Goal: Information Seeking & Learning: Find specific fact

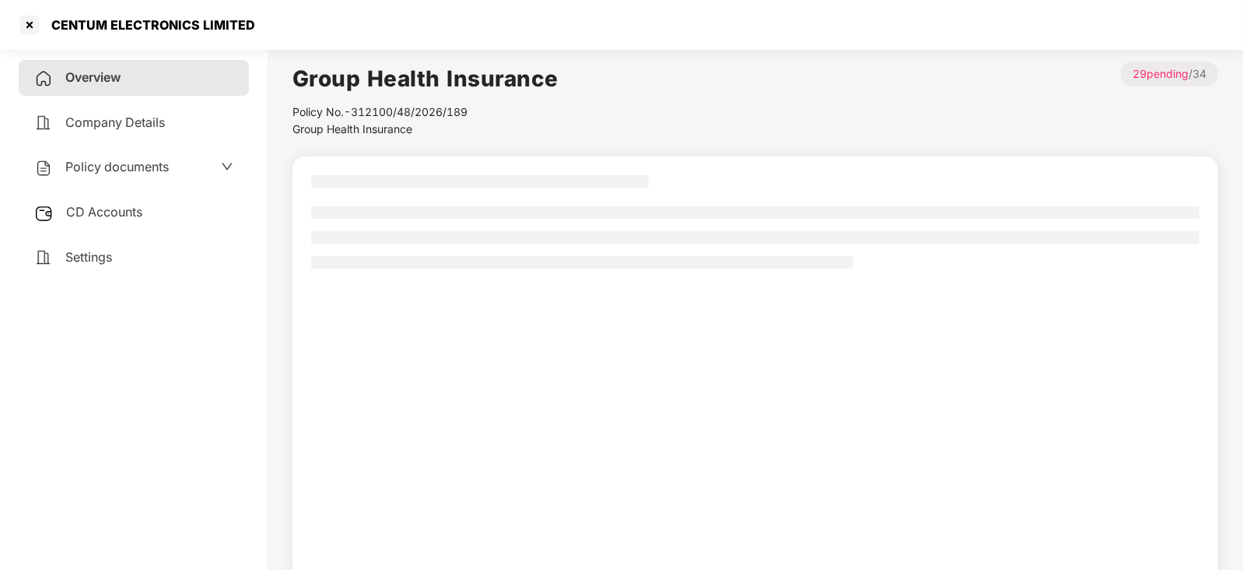
scroll to position [42, 0]
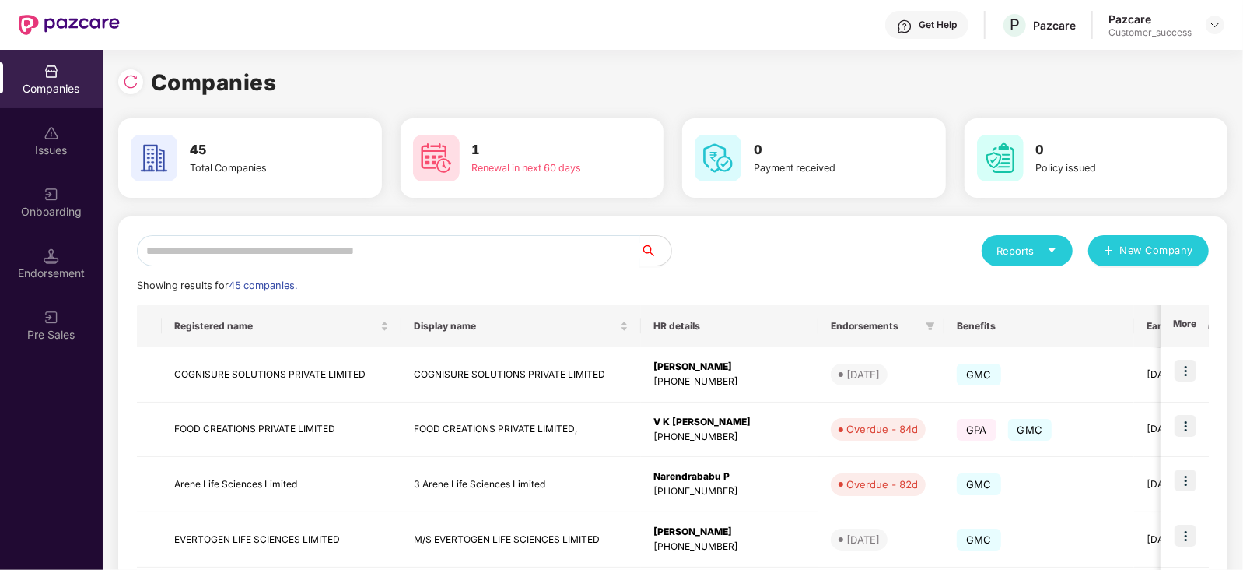
click at [295, 247] on input "text" at bounding box center [388, 250] width 503 height 31
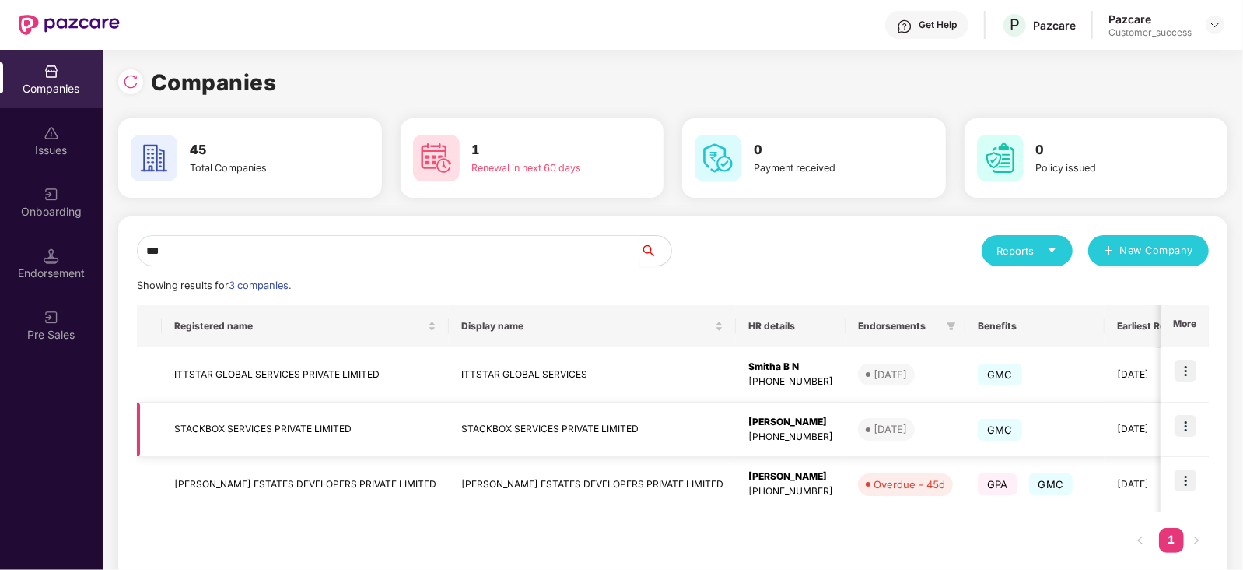
type input "***"
click at [1190, 419] on img at bounding box center [1186, 426] width 22 height 22
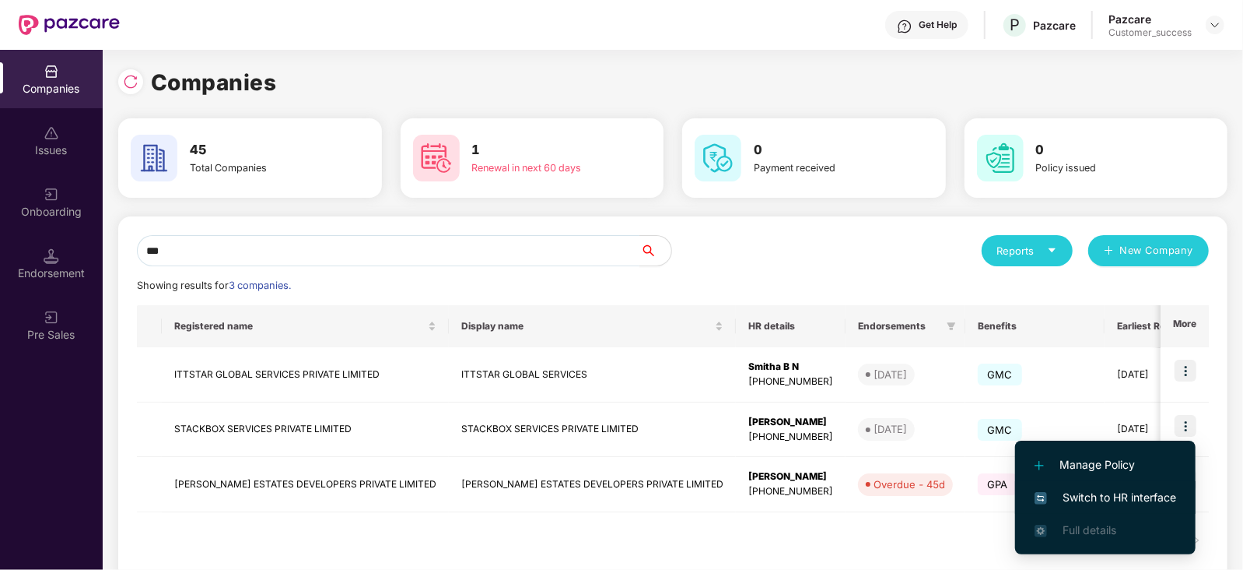
click at [1115, 499] on span "Switch to HR interface" at bounding box center [1106, 497] width 142 height 17
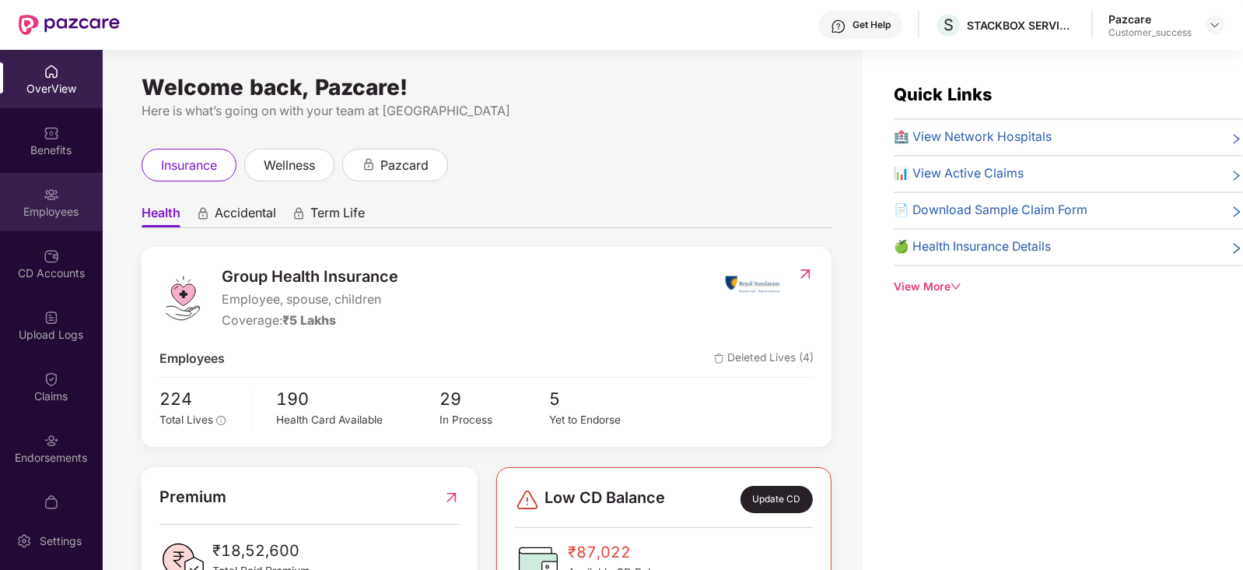
click at [48, 212] on div "Employees" at bounding box center [51, 212] width 103 height 16
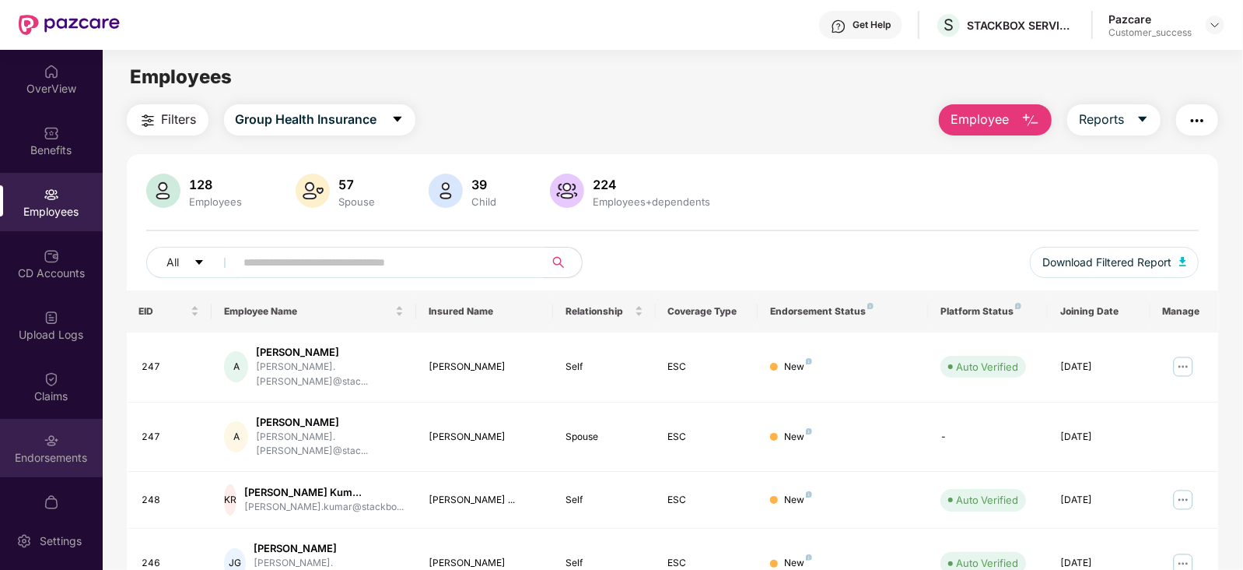
click at [44, 441] on img at bounding box center [52, 441] width 16 height 16
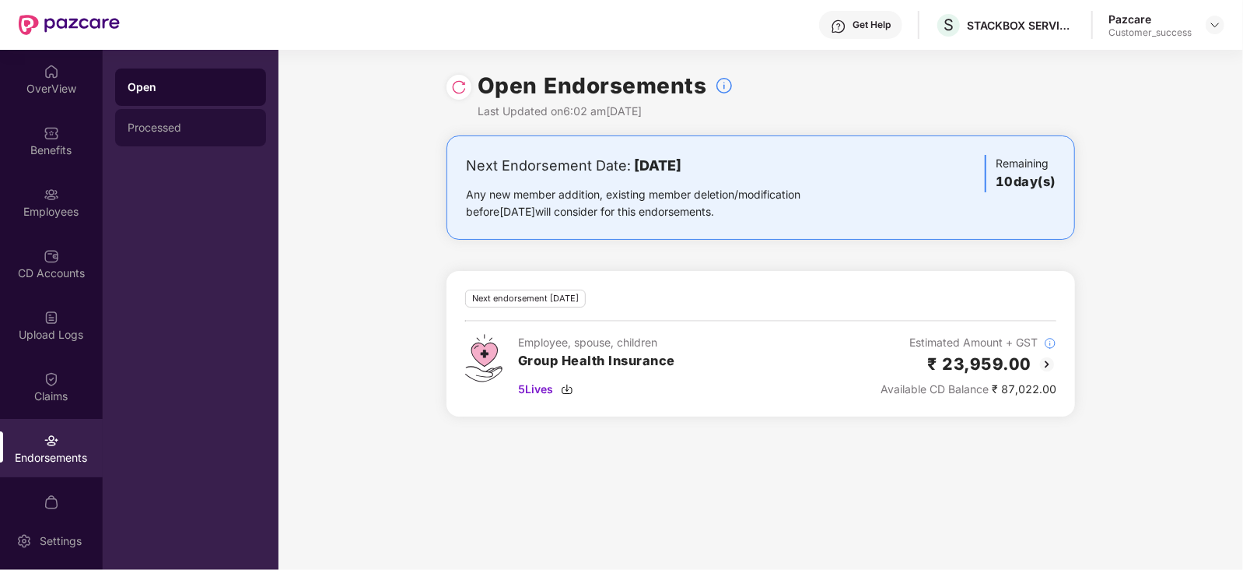
click at [156, 127] on div "Processed" at bounding box center [191, 127] width 126 height 12
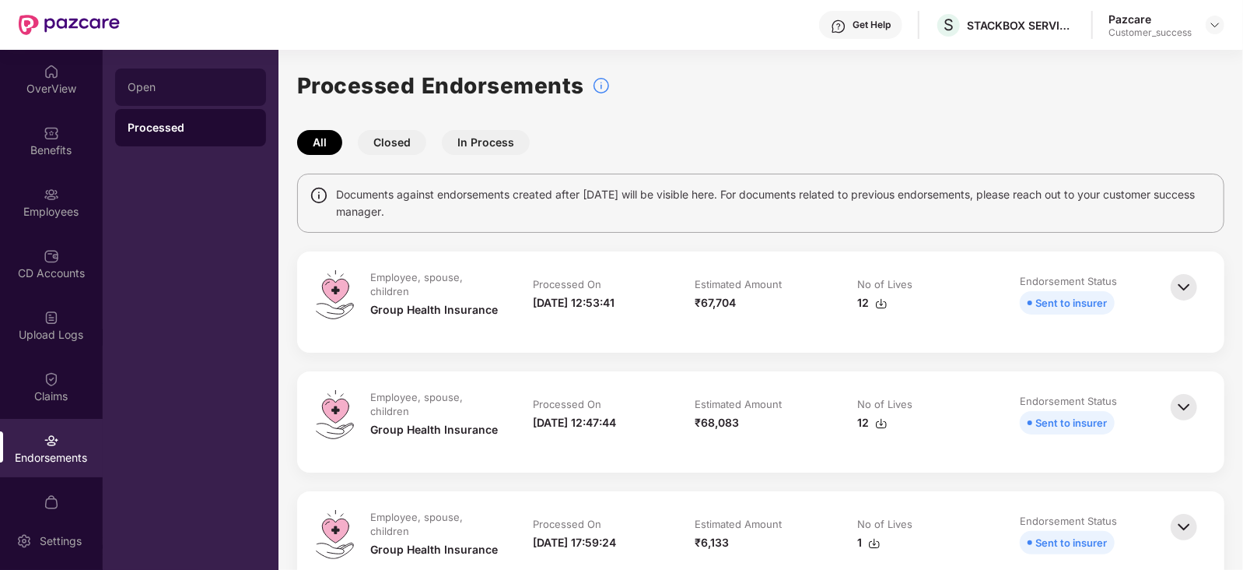
click at [177, 81] on div "Open" at bounding box center [191, 87] width 126 height 12
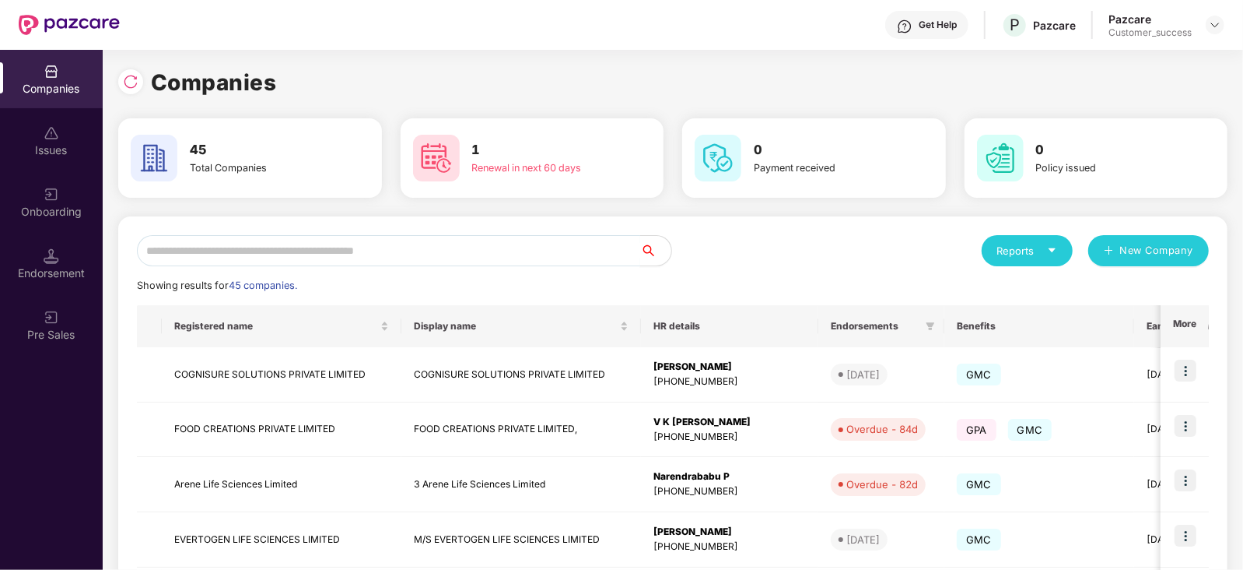
click at [226, 258] on input "text" at bounding box center [388, 250] width 503 height 31
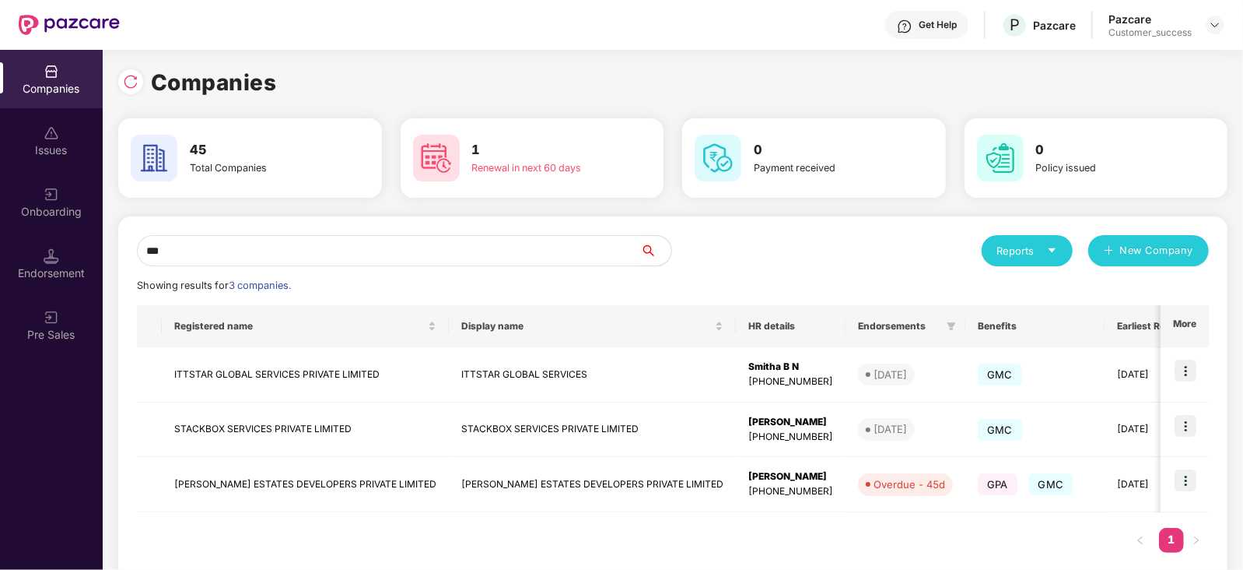
type input "***"
click at [1186, 426] on img at bounding box center [1186, 426] width 22 height 22
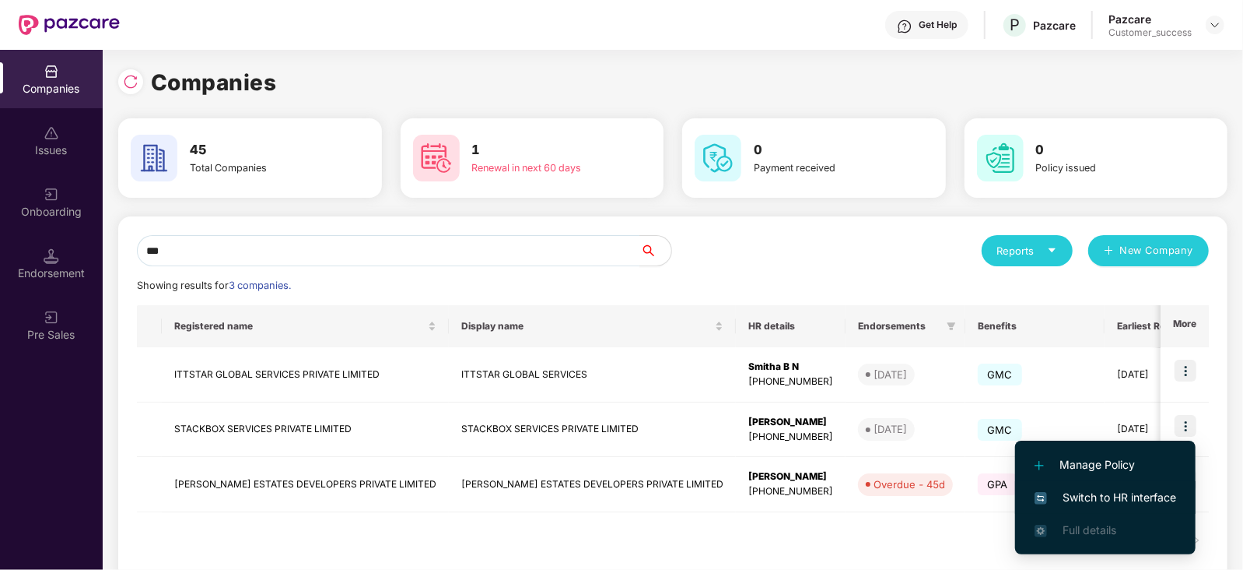
click at [1146, 490] on span "Switch to HR interface" at bounding box center [1106, 497] width 142 height 17
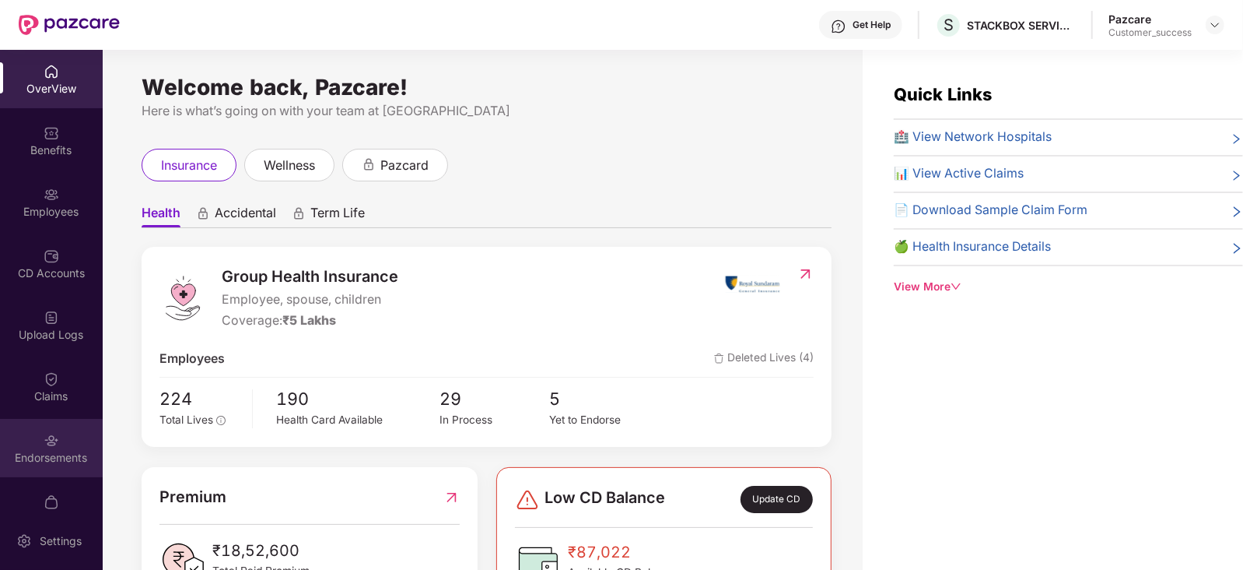
click at [57, 455] on div "Endorsements" at bounding box center [51, 458] width 103 height 16
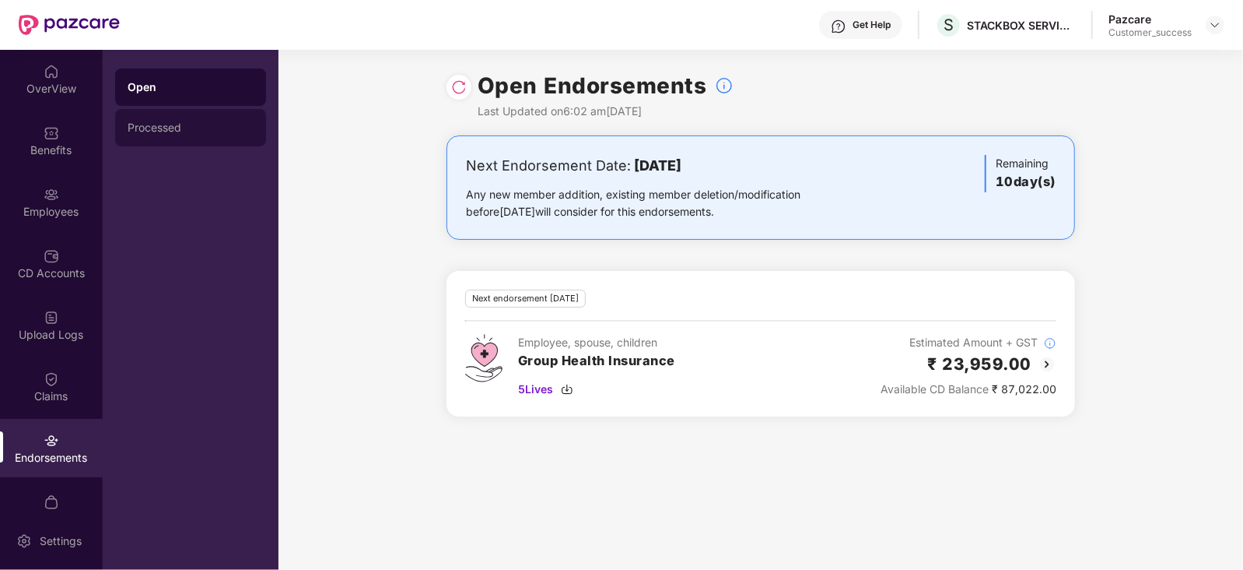
click at [152, 122] on div "Processed" at bounding box center [191, 127] width 126 height 12
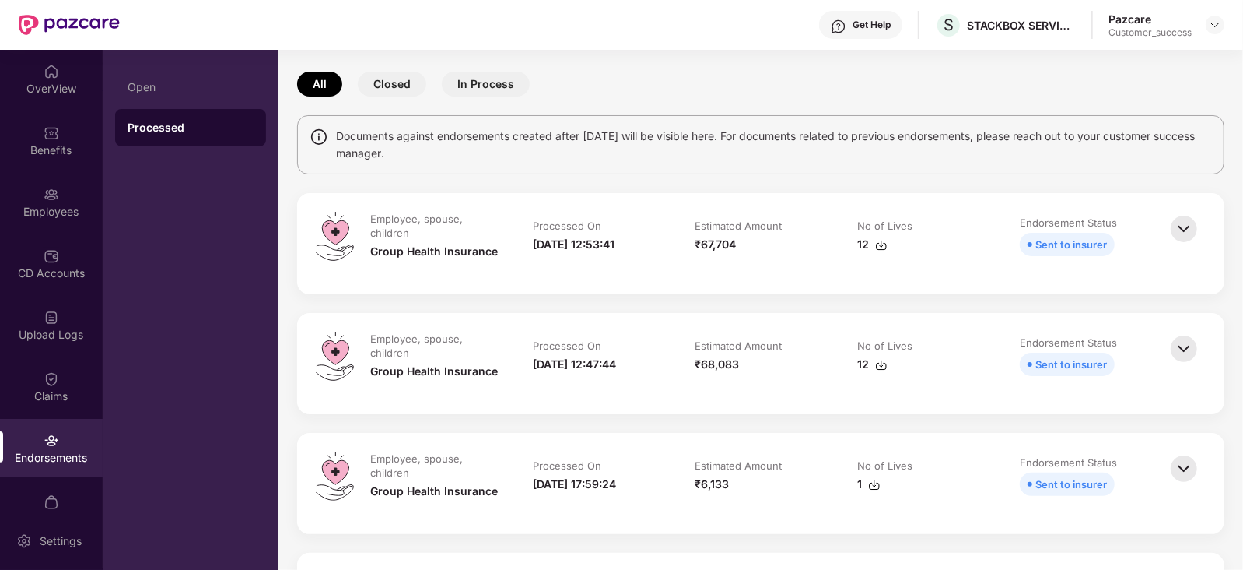
scroll to position [62, 0]
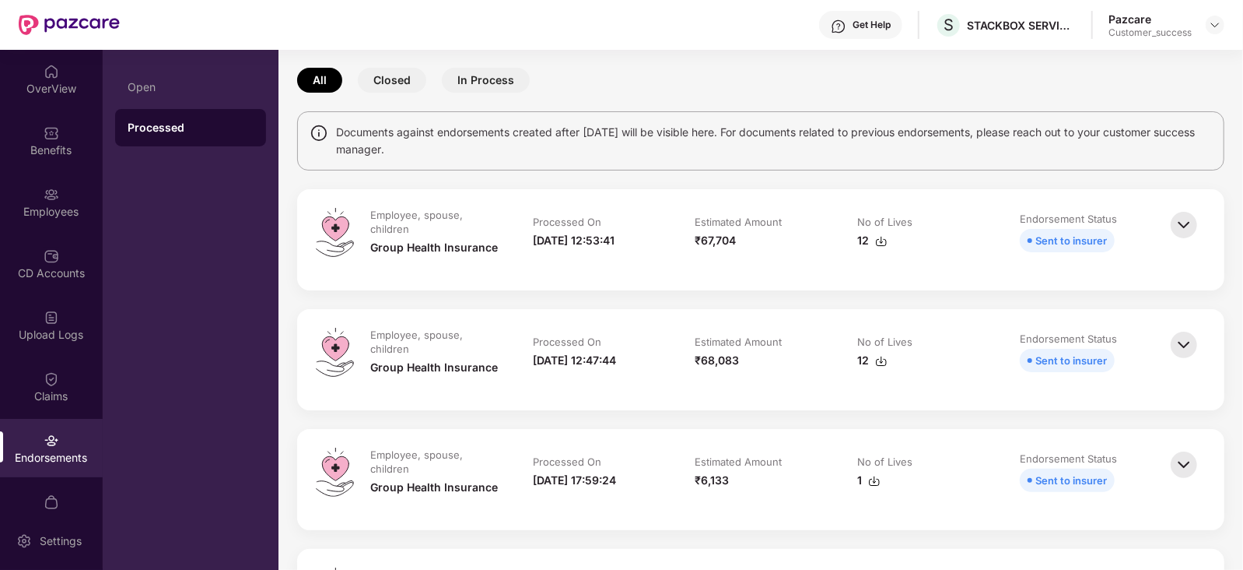
click at [1181, 231] on img at bounding box center [1184, 225] width 34 height 34
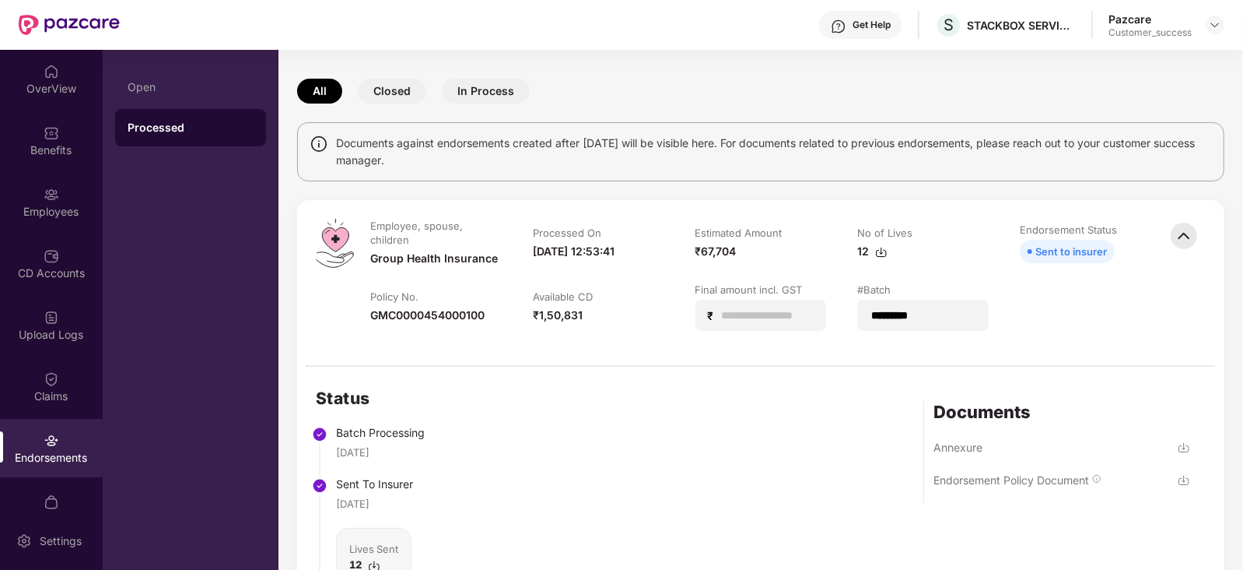
scroll to position [46, 0]
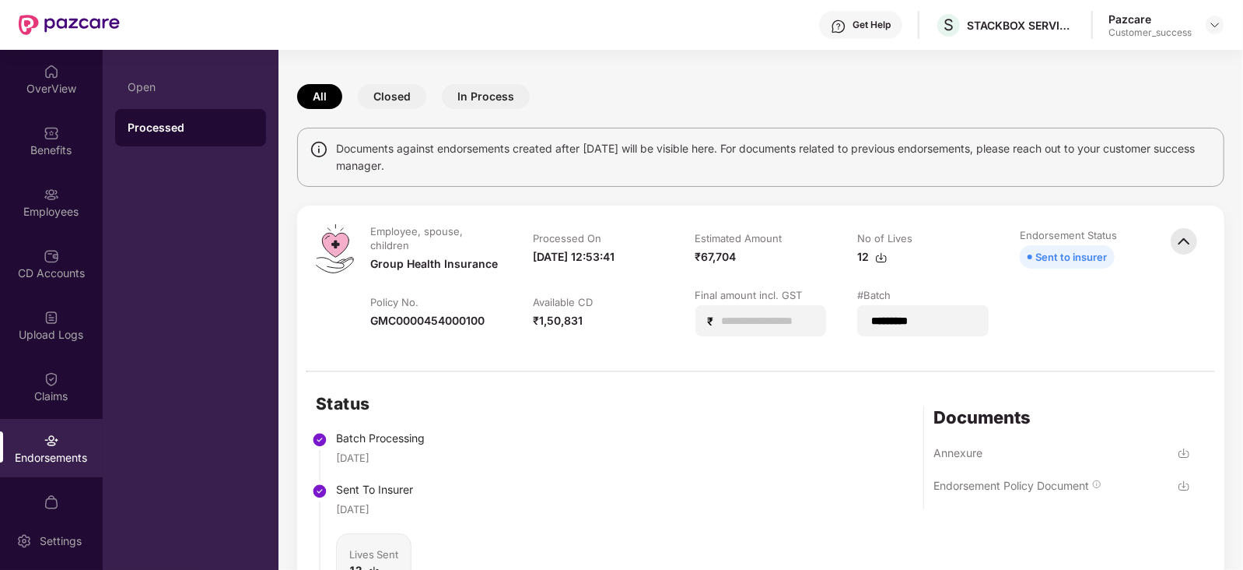
click at [1066, 254] on div "Sent to insurer" at bounding box center [1072, 256] width 72 height 17
click at [1181, 241] on img at bounding box center [1184, 241] width 34 height 34
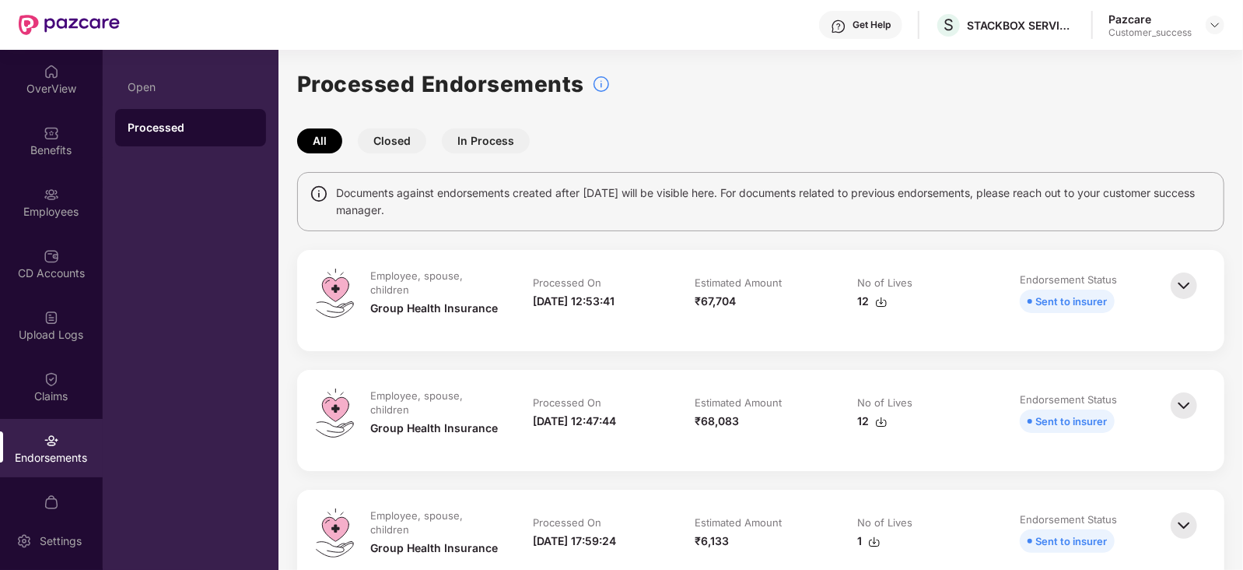
scroll to position [0, 0]
click at [46, 259] on img at bounding box center [52, 256] width 16 height 16
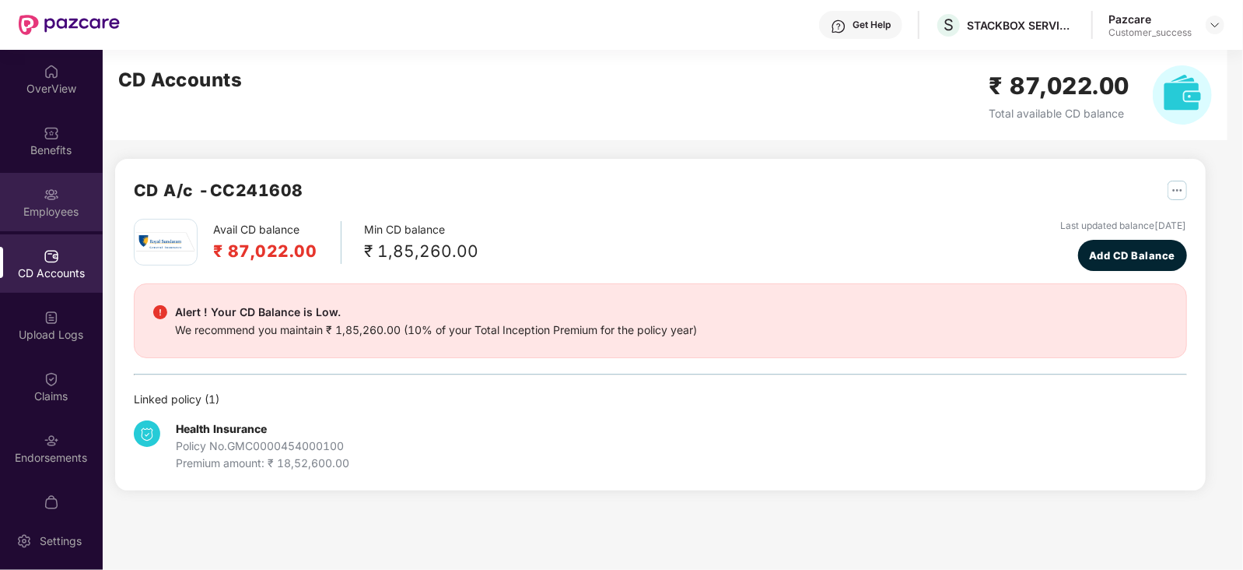
click at [44, 193] on img at bounding box center [52, 195] width 16 height 16
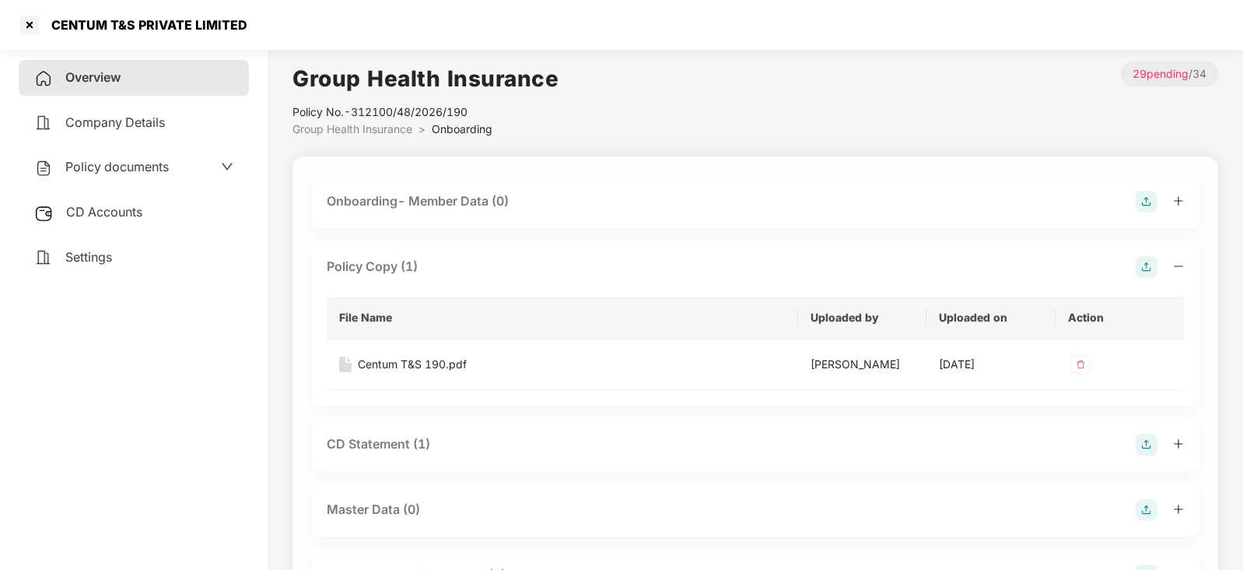
scroll to position [114, 0]
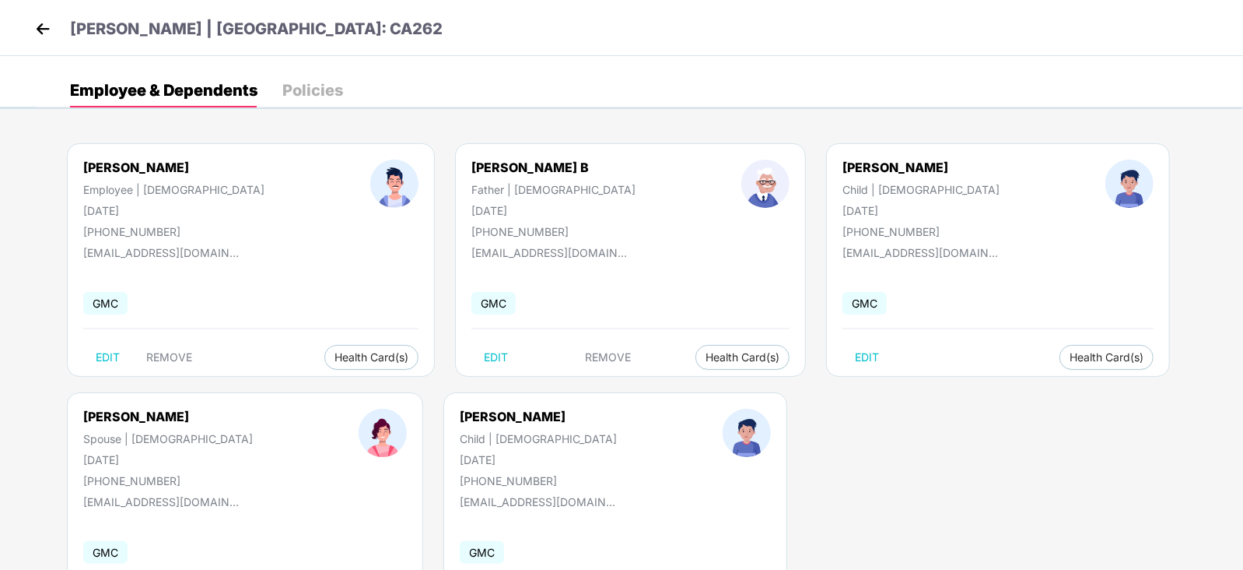
click at [37, 23] on img at bounding box center [42, 28] width 23 height 23
click at [31, 21] on img at bounding box center [42, 28] width 23 height 23
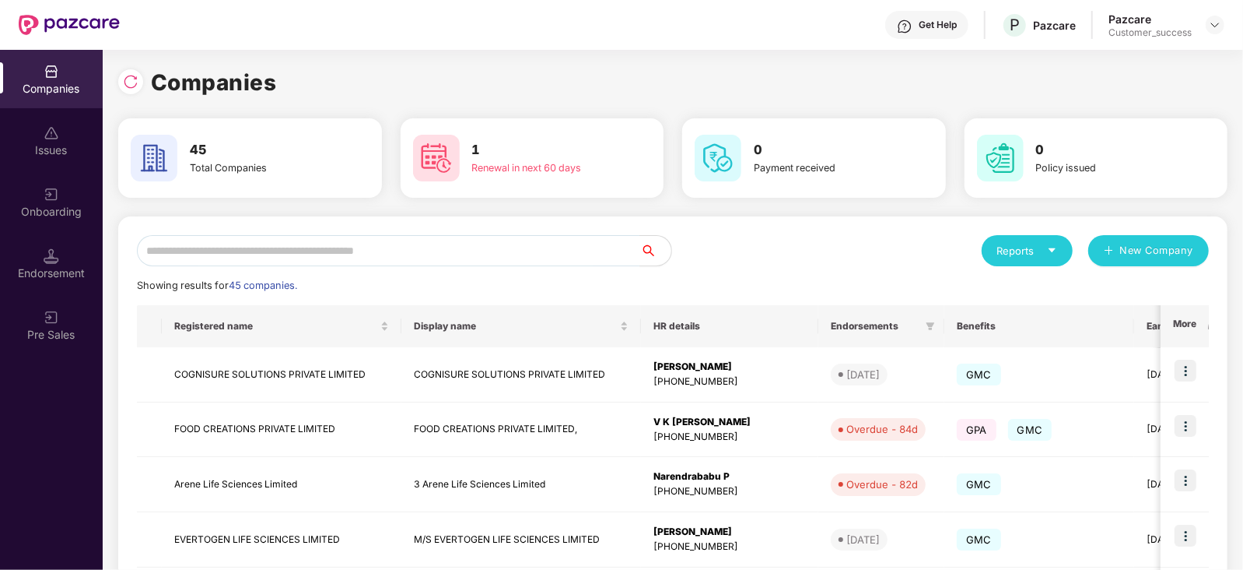
scroll to position [0, 1]
click at [176, 244] on input "text" at bounding box center [388, 250] width 503 height 31
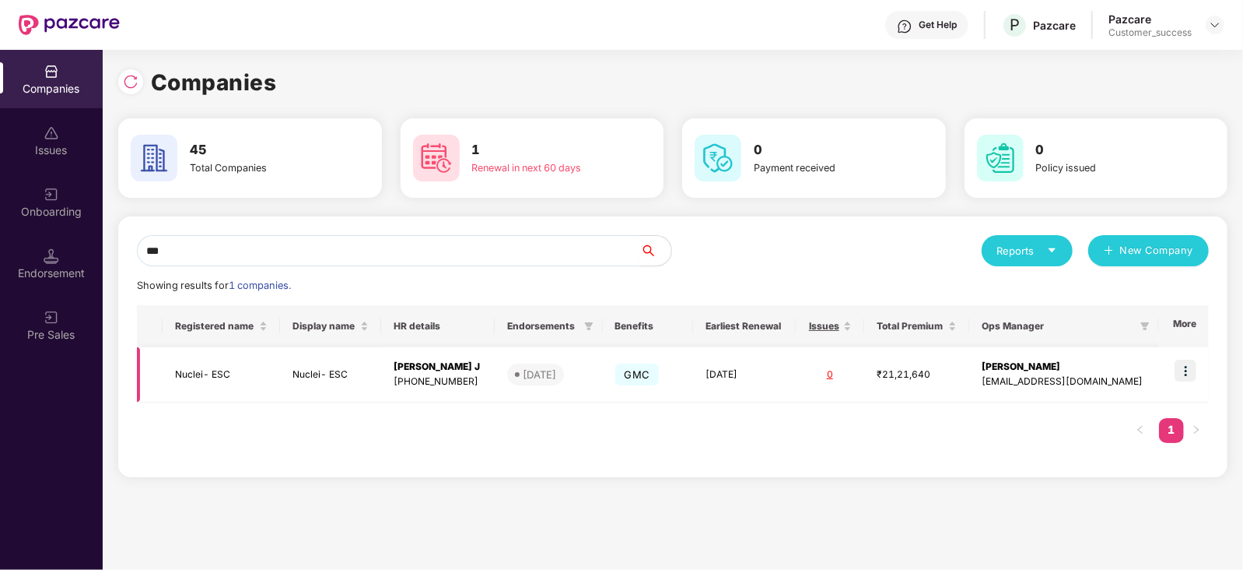
type input "***"
click at [192, 370] on td "Nuclei- ESC" at bounding box center [221, 374] width 117 height 55
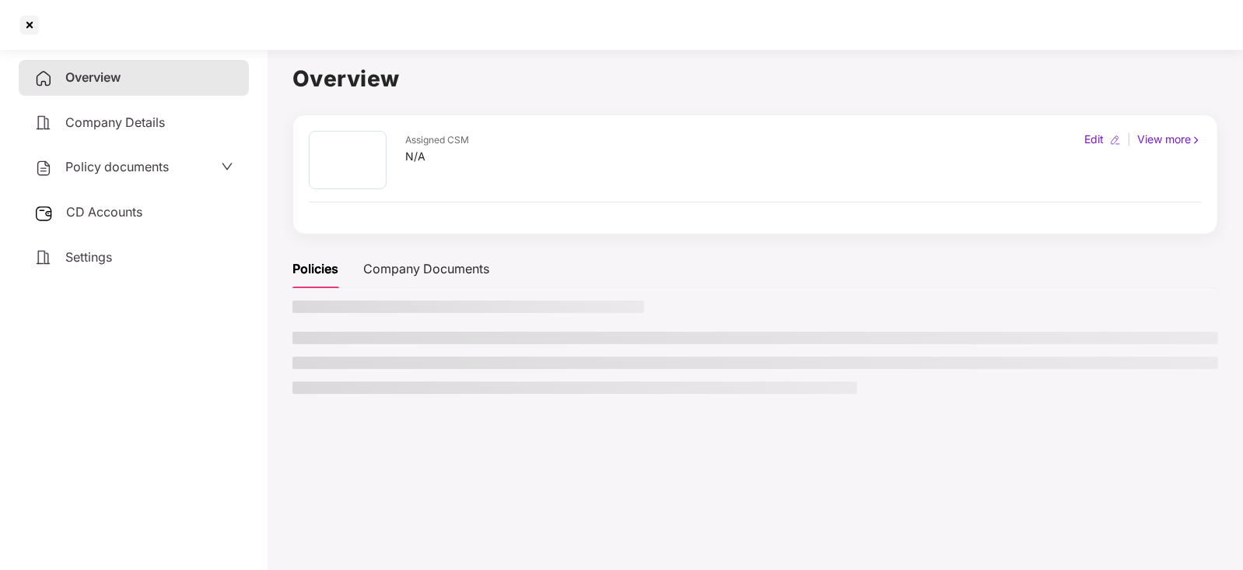
scroll to position [0, 0]
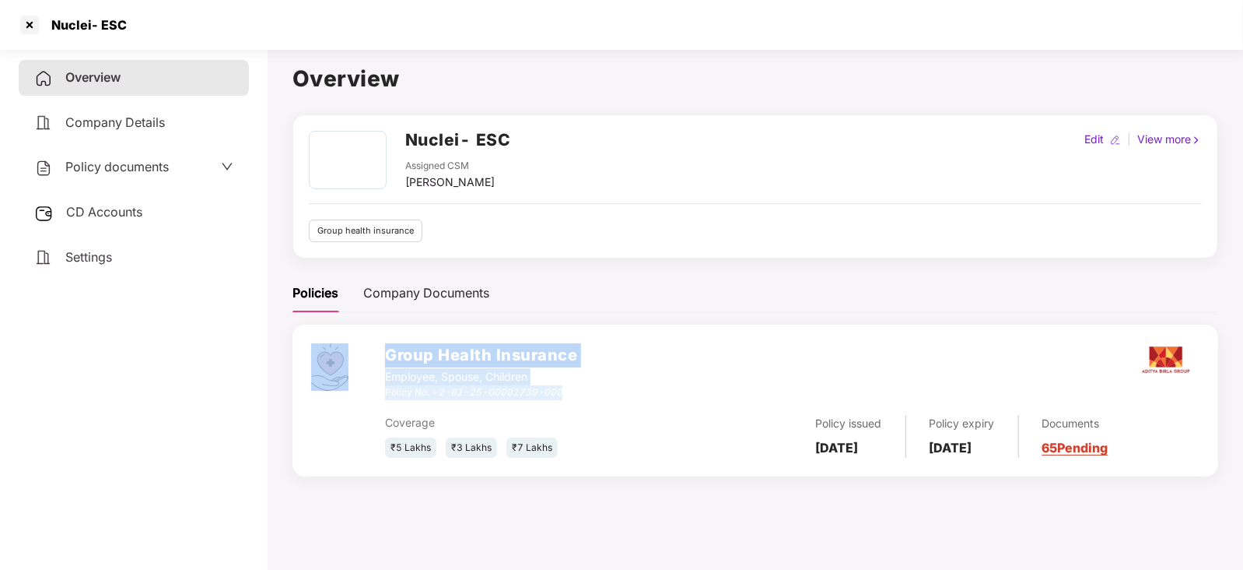
drag, startPoint x: 589, startPoint y: 387, endPoint x: 381, endPoint y: 398, distance: 208.0
click at [381, 398] on div "Group Health Insurance Employee, Spouse, Children Policy No. - 2-81-25-00001739…" at bounding box center [756, 400] width 926 height 152
click at [381, 398] on div at bounding box center [348, 400] width 74 height 114
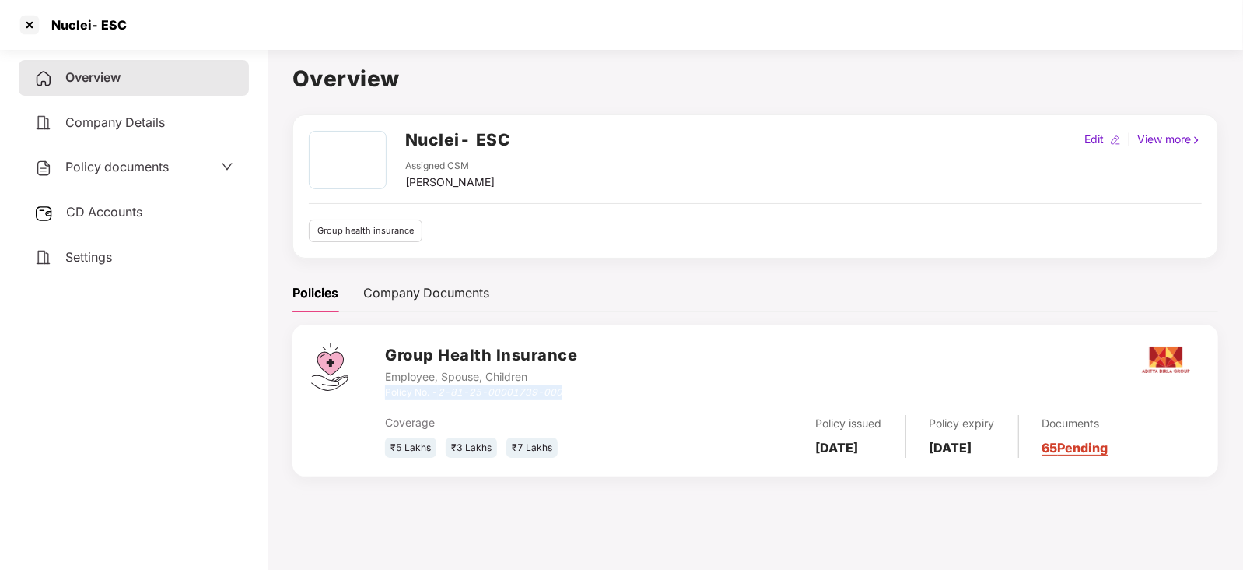
drag, startPoint x: 385, startPoint y: 391, endPoint x: 568, endPoint y: 387, distance: 182.9
click at [568, 387] on div "Policy No. - 2-81-25-00001739-000" at bounding box center [481, 392] width 192 height 15
copy div "Policy No. - 2-81-25-00001739-000"
